Goal: Information Seeking & Learning: Learn about a topic

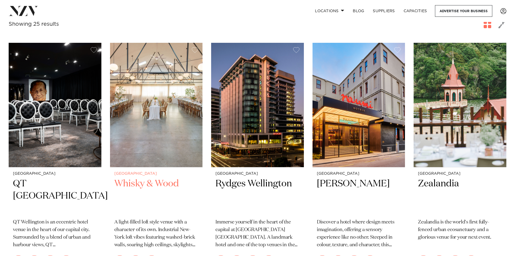
scroll to position [244, 0]
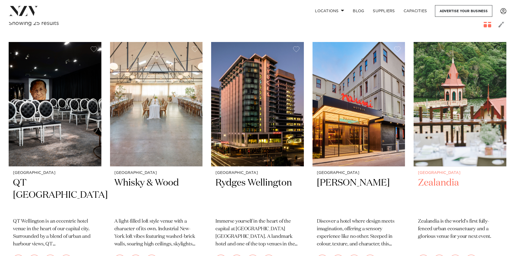
click at [444, 178] on h2 "Zealandia" at bounding box center [460, 195] width 84 height 37
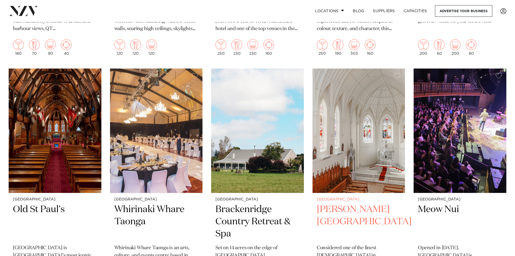
scroll to position [460, 0]
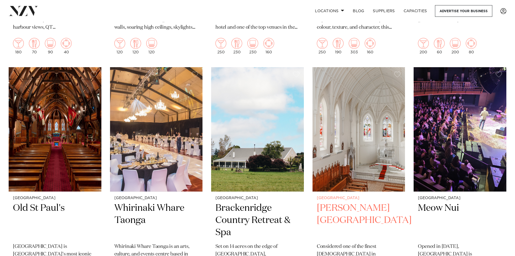
click at [356, 155] on img at bounding box center [359, 129] width 93 height 124
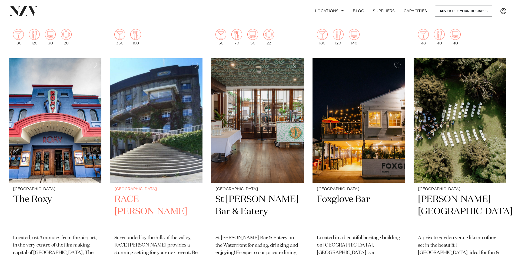
scroll to position [1190, 0]
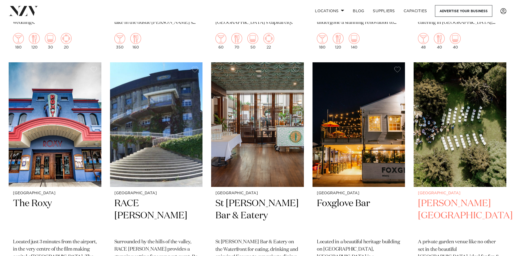
click at [457, 197] on h2 "[PERSON_NAME][GEOGRAPHIC_DATA]" at bounding box center [460, 215] width 84 height 37
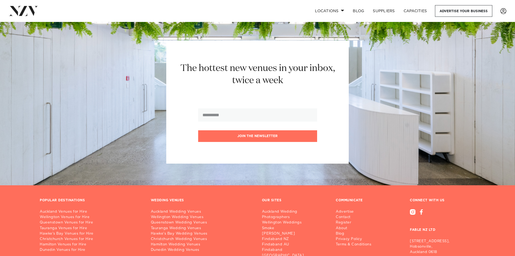
scroll to position [1537, 0]
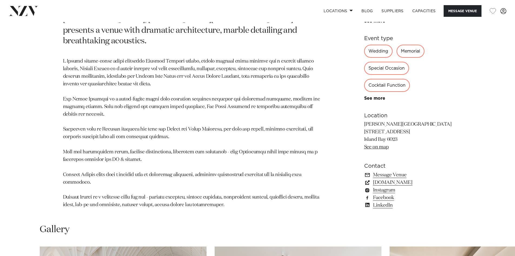
scroll to position [352, 0]
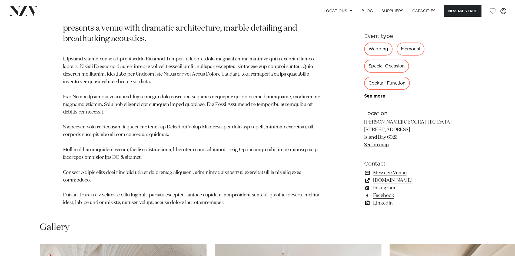
click at [405, 176] on link "www.erskinechapel.co.nz" at bounding box center [408, 180] width 88 height 8
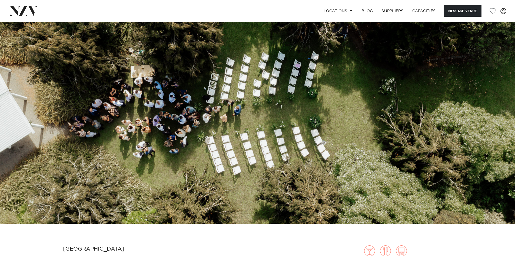
scroll to position [27, 0]
